Goal: Navigation & Orientation: Find specific page/section

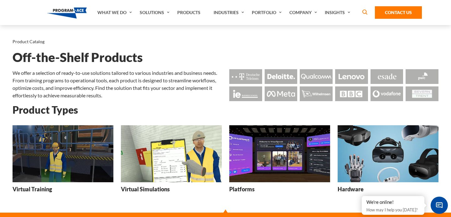
click at [83, 140] on img at bounding box center [63, 153] width 101 height 57
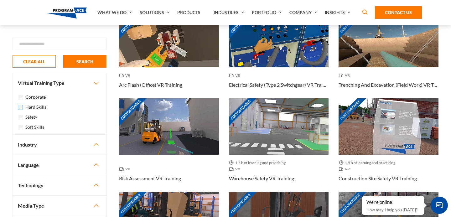
scroll to position [103, 0]
